Goal: Task Accomplishment & Management: Manage account settings

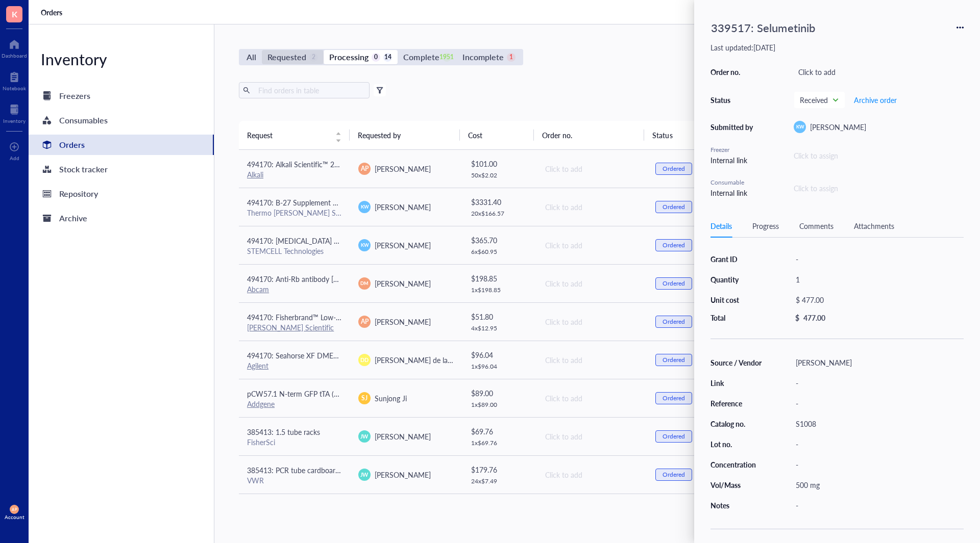
scroll to position [190, 0]
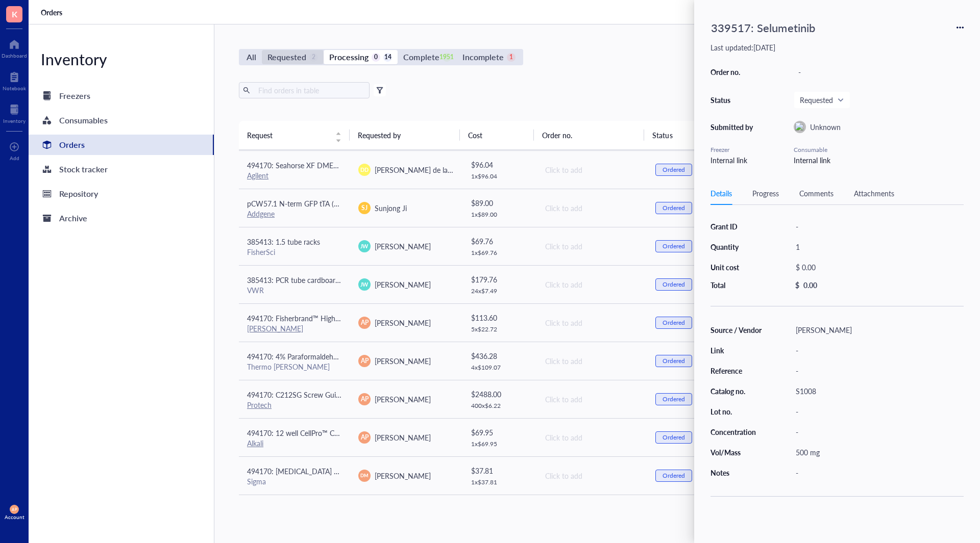
click at [278, 55] on div "Requested" at bounding box center [286, 57] width 39 height 14
click at [262, 50] on input "Requested 2" at bounding box center [262, 50] width 0 height 0
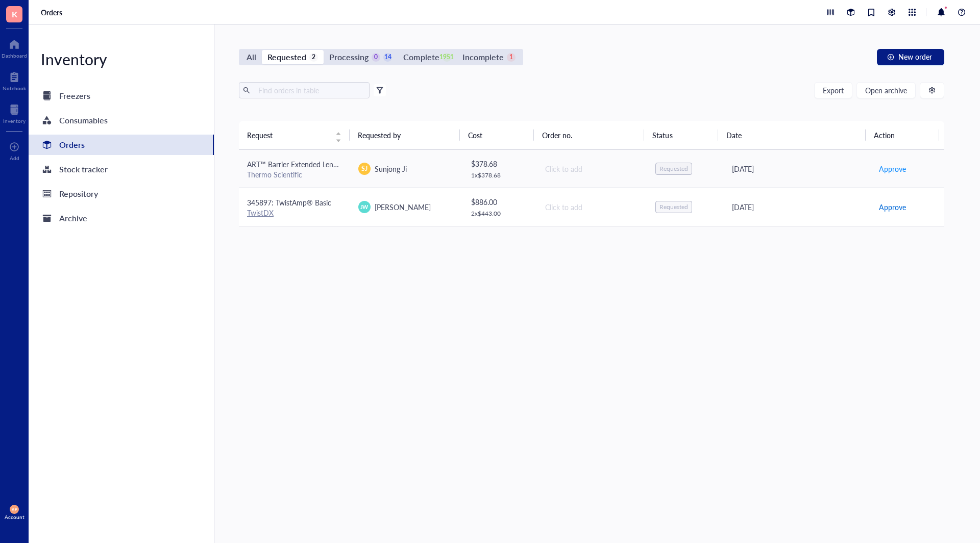
click at [897, 203] on span "Approve" at bounding box center [892, 207] width 27 height 11
click at [354, 60] on div "Processing" at bounding box center [348, 57] width 39 height 14
click at [323, 50] on input "Processing 1 14" at bounding box center [323, 50] width 0 height 0
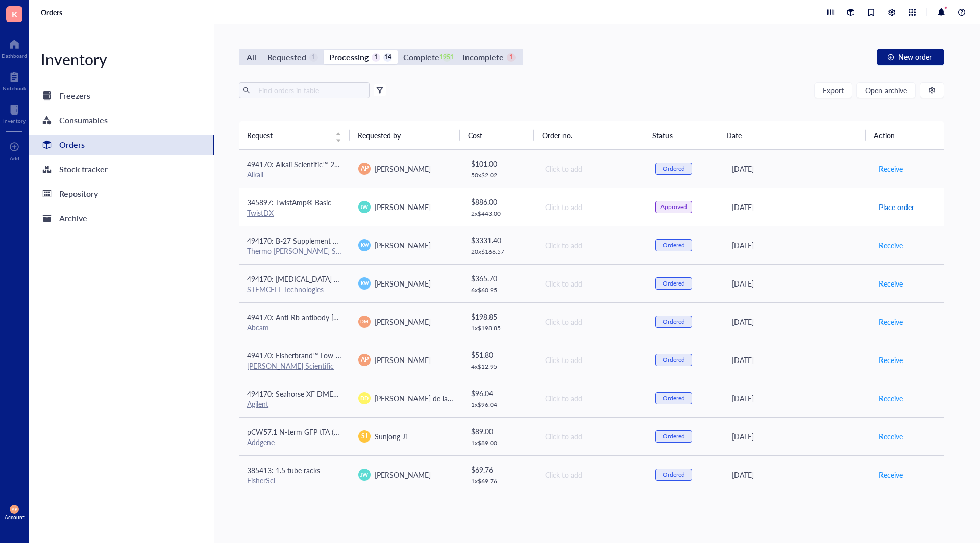
click at [890, 208] on span "Place order" at bounding box center [896, 207] width 35 height 11
click at [307, 60] on div "Requested 1" at bounding box center [292, 57] width 51 height 14
click at [262, 50] on input "Requested 1" at bounding box center [262, 50] width 0 height 0
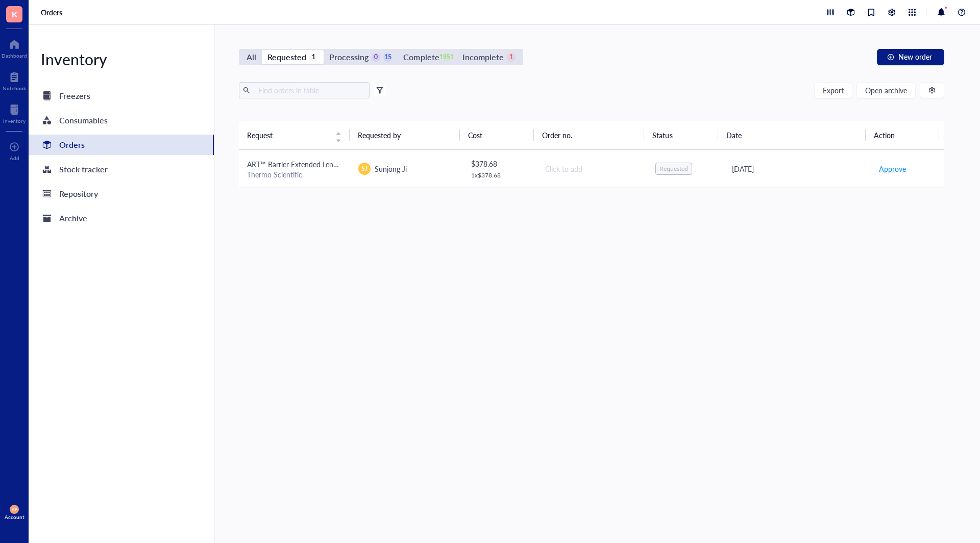
click at [324, 171] on div "Thermo Scientific" at bounding box center [294, 174] width 95 height 9
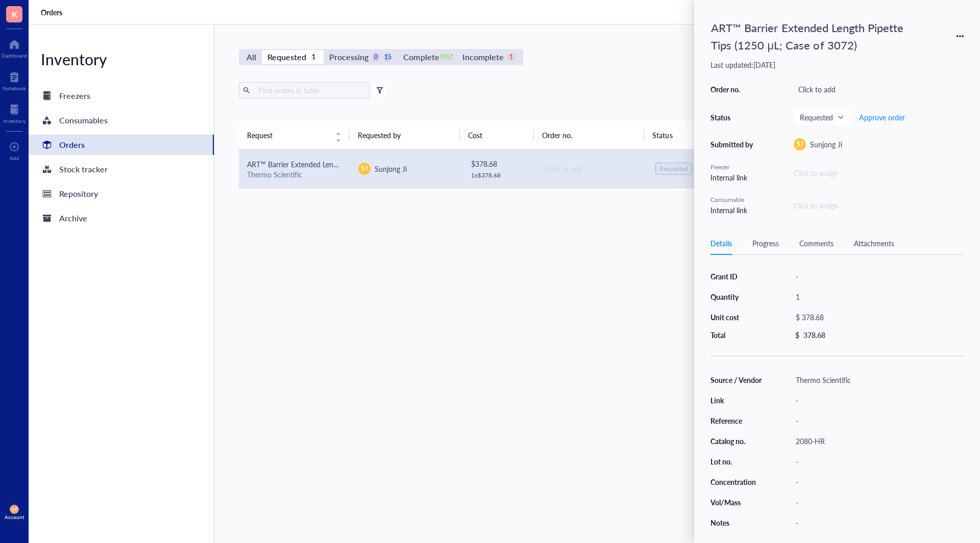
click at [813, 444] on div "2080-HR" at bounding box center [877, 441] width 172 height 14
click at [822, 322] on div "$ 378.68" at bounding box center [875, 317] width 168 height 14
drag, startPoint x: 843, startPoint y: 319, endPoint x: 815, endPoint y: 315, distance: 28.4
click at [815, 315] on input "378.68" at bounding box center [886, 319] width 144 height 16
type input "323.20"
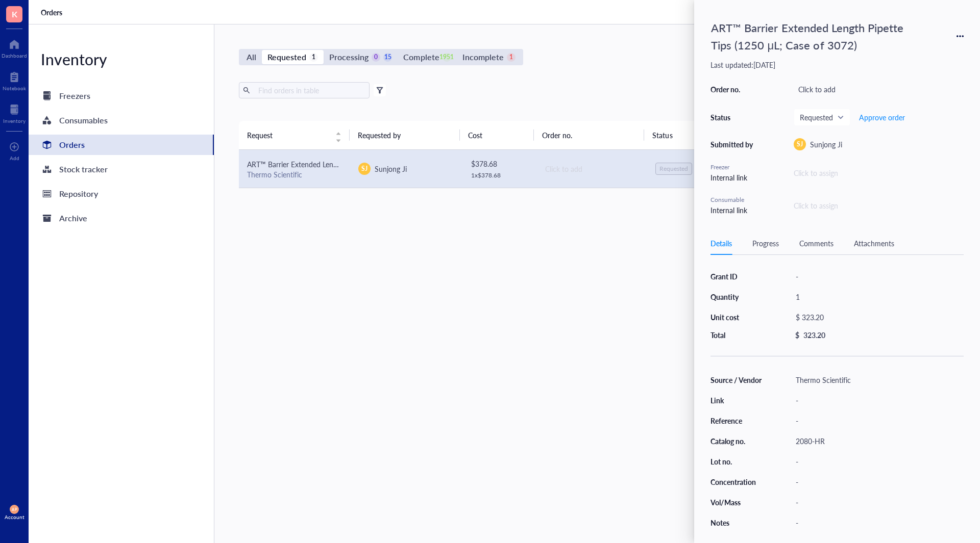
click at [865, 377] on div "Thermo Scientific" at bounding box center [877, 380] width 172 height 14
drag, startPoint x: 642, startPoint y: 370, endPoint x: 568, endPoint y: 370, distance: 74.5
click at [568, 370] on div "K Dashboard Notebook Inventory To pick up a draggable item, press the space bar…" at bounding box center [490, 271] width 980 height 543
type input "VWR"
click at [718, 23] on div "ART™ Barrier Extended Length Pipette Tips (1250 μL; Case of 3072)" at bounding box center [813, 36] width 214 height 40
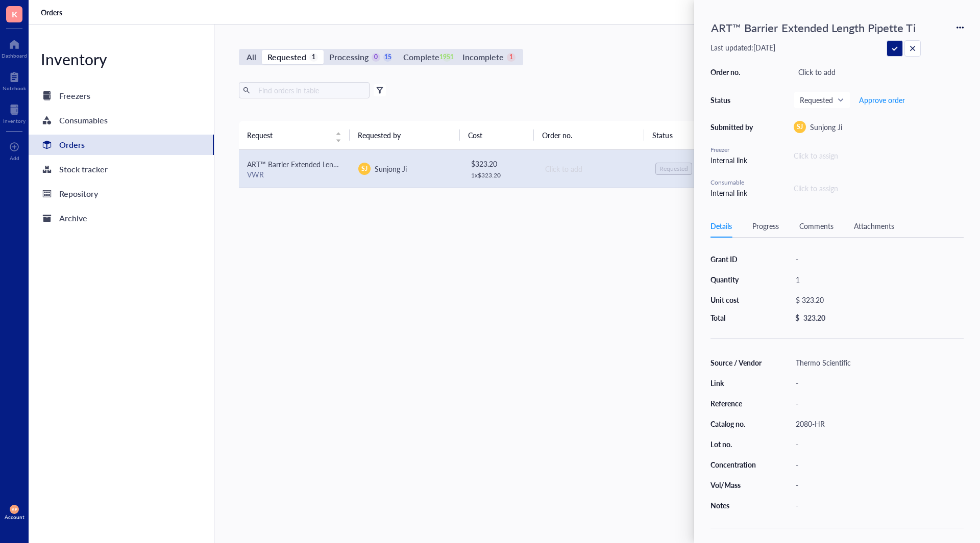
scroll to position [0, 132]
click at [718, 23] on input "ART™ Barrier Extended Length Pipette Tips (1250 μL; Case of 3072)" at bounding box center [813, 27] width 213 height 21
type input "494170: ART™ Barrier Extended Length Pipette Tips (1250 μL; Case of 3072)"
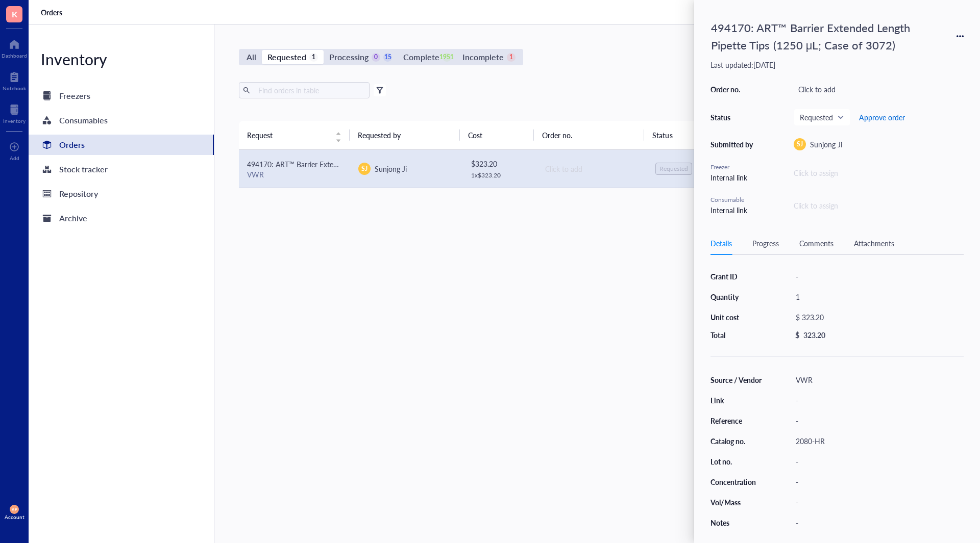
click at [884, 115] on span "Approve order" at bounding box center [882, 117] width 46 height 8
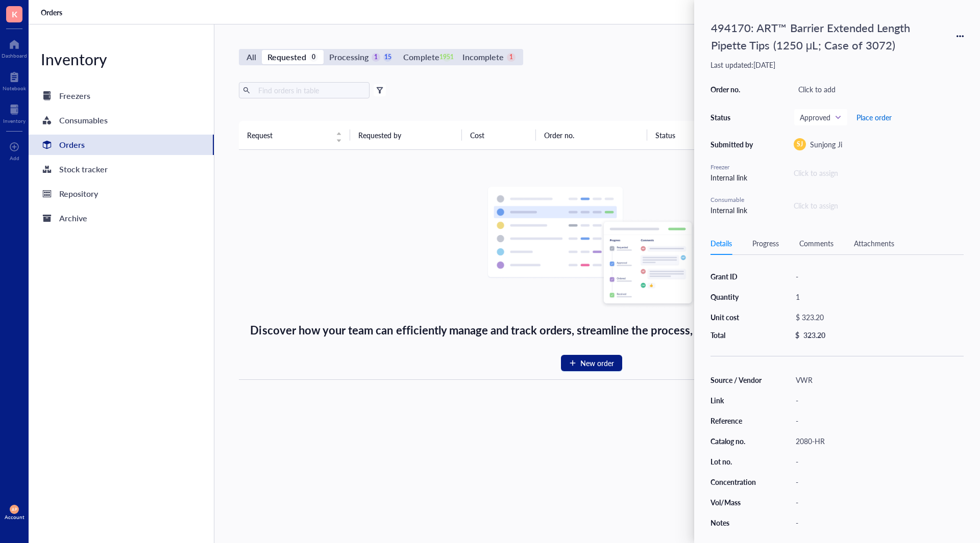
click at [884, 115] on span "Place order" at bounding box center [873, 117] width 35 height 8
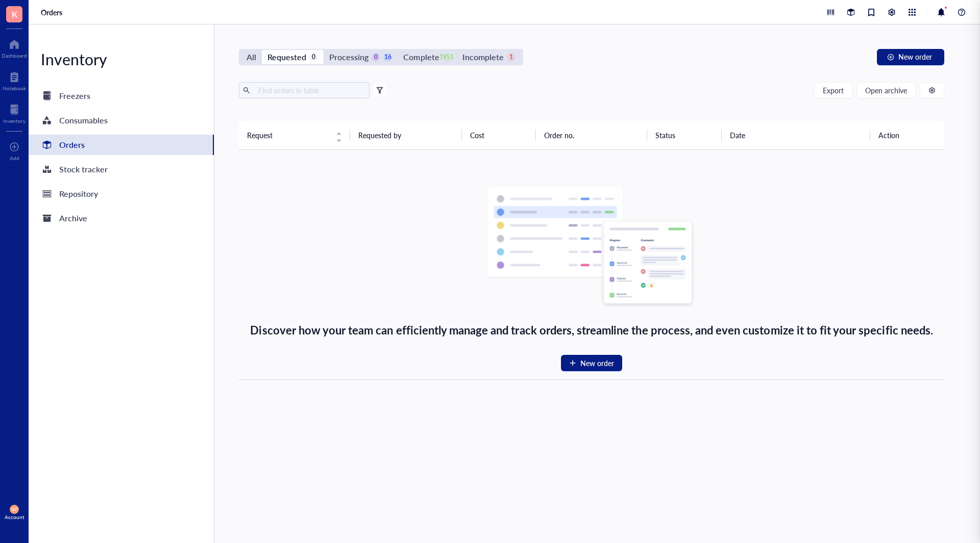
click at [327, 239] on div "Discover how your team can efficiently manage and track orders, streamline the …" at bounding box center [591, 264] width 689 height 213
